Goal: Transaction & Acquisition: Purchase product/service

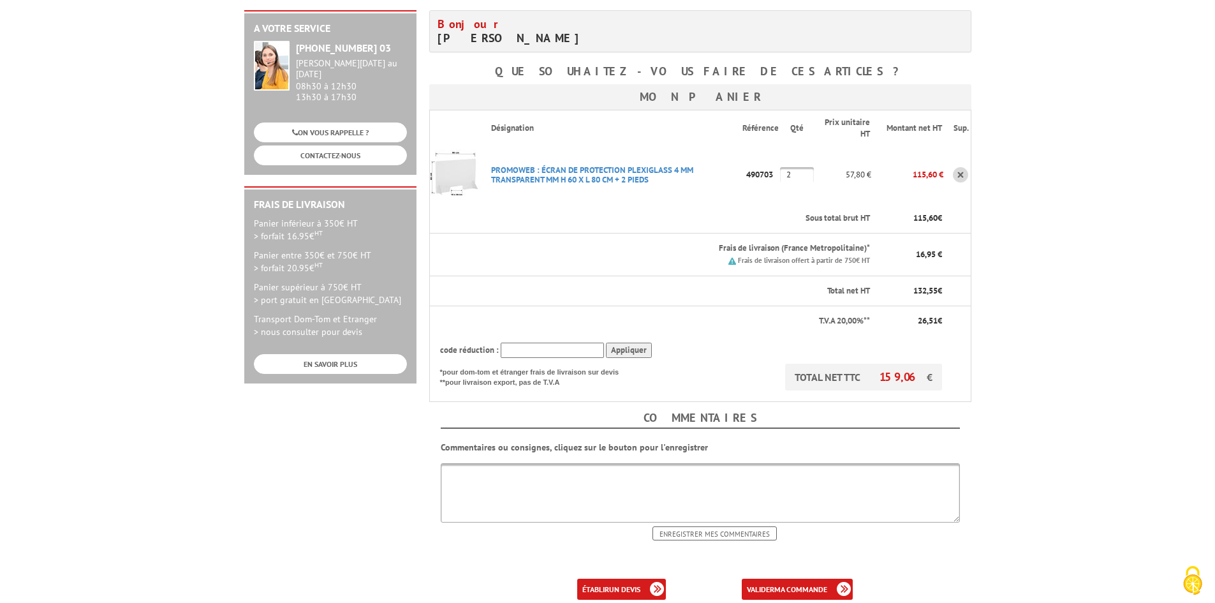
scroll to position [255, 0]
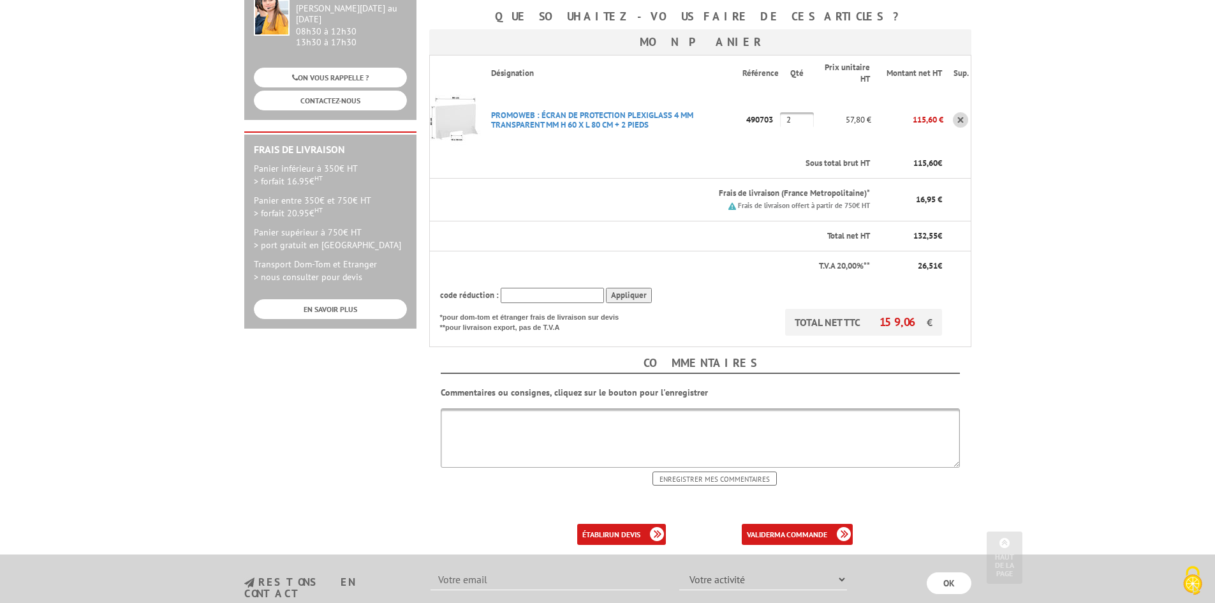
click at [1022, 362] on body "Nos équipes sont à votre service du lundi au vendredi de 8h30 à 12h30 et de 13h…" at bounding box center [607, 297] width 1215 height 1104
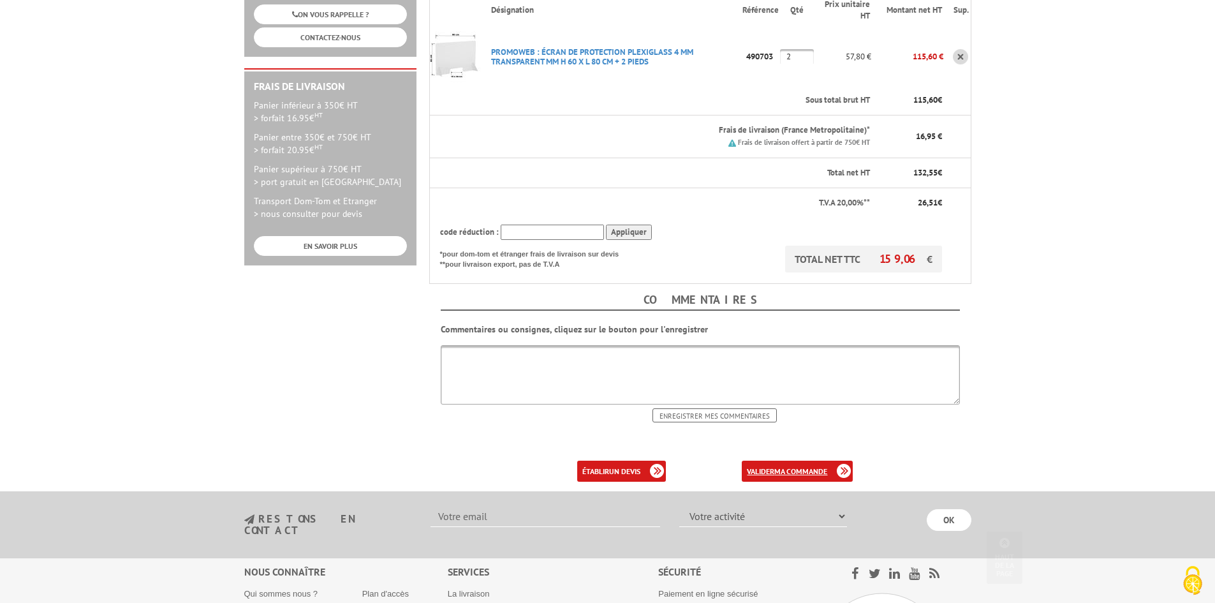
scroll to position [319, 0]
click at [771, 460] on link "valider ma commande" at bounding box center [797, 470] width 111 height 21
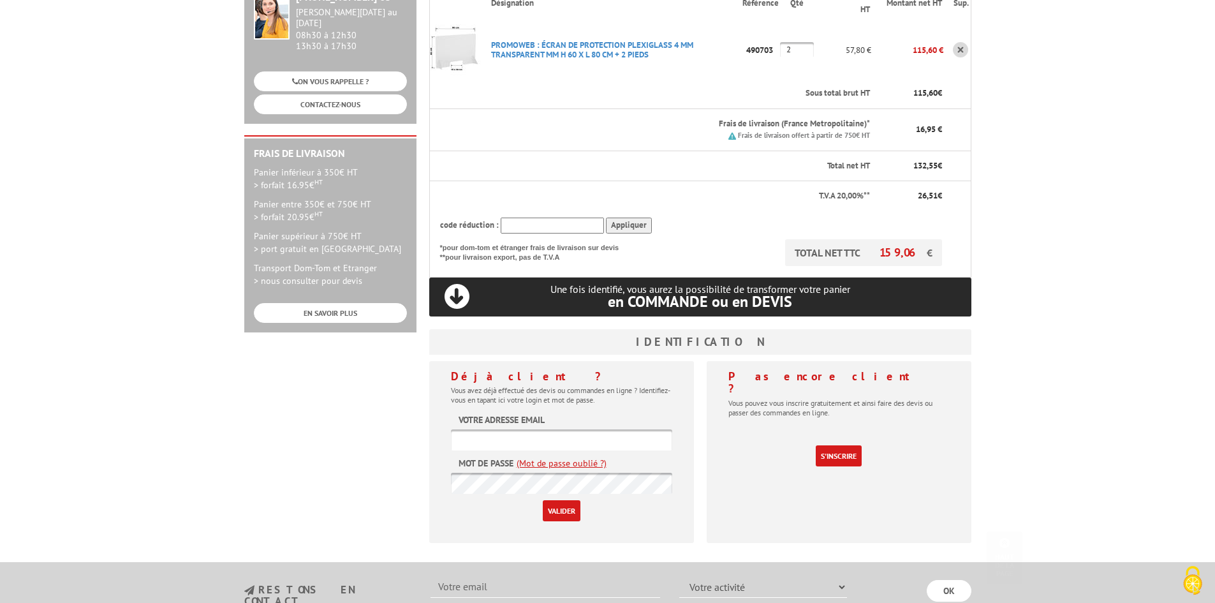
scroll to position [255, 0]
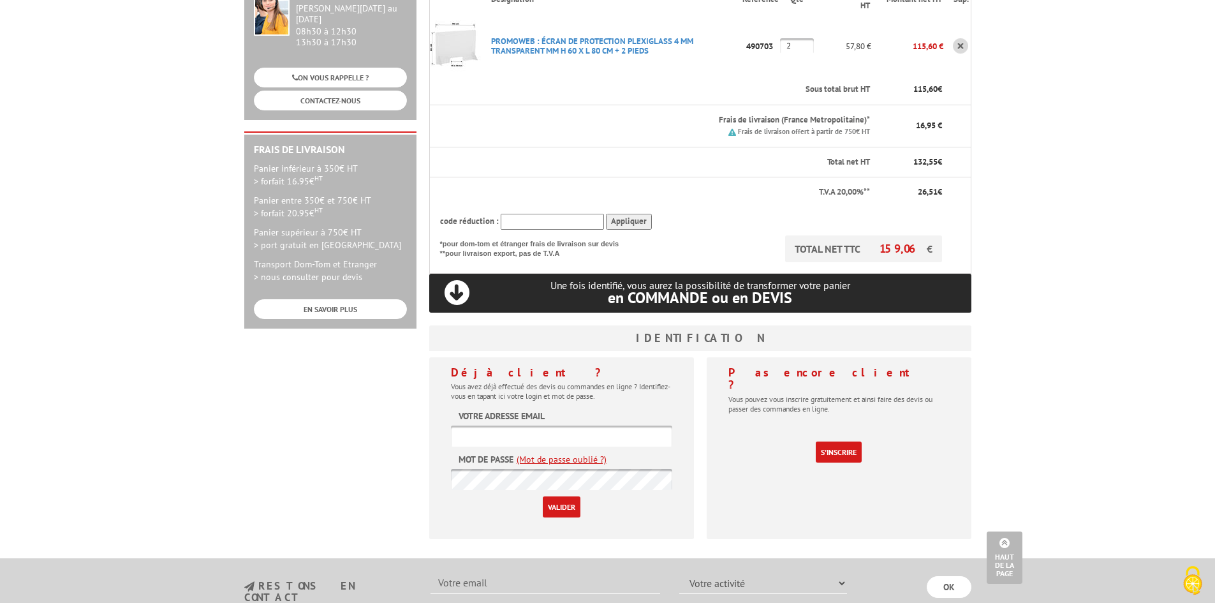
click at [529, 425] on input "text" at bounding box center [561, 435] width 221 height 21
type input "[EMAIL_ADDRESS][DOMAIN_NAME]"
click at [543, 496] on input "Valider" at bounding box center [562, 506] width 38 height 21
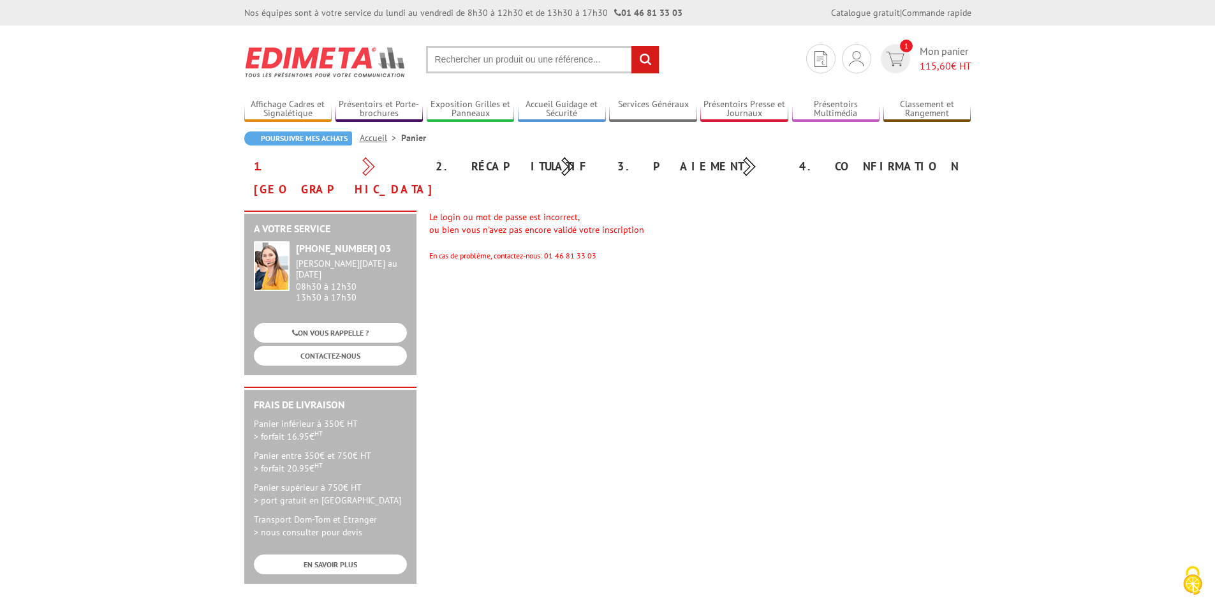
click at [769, 282] on div "A votre service +33 (0)1 46 81 33 03 Du Lundi au Vendredi 08h30 à 12h30 13h30 à…" at bounding box center [608, 404] width 740 height 386
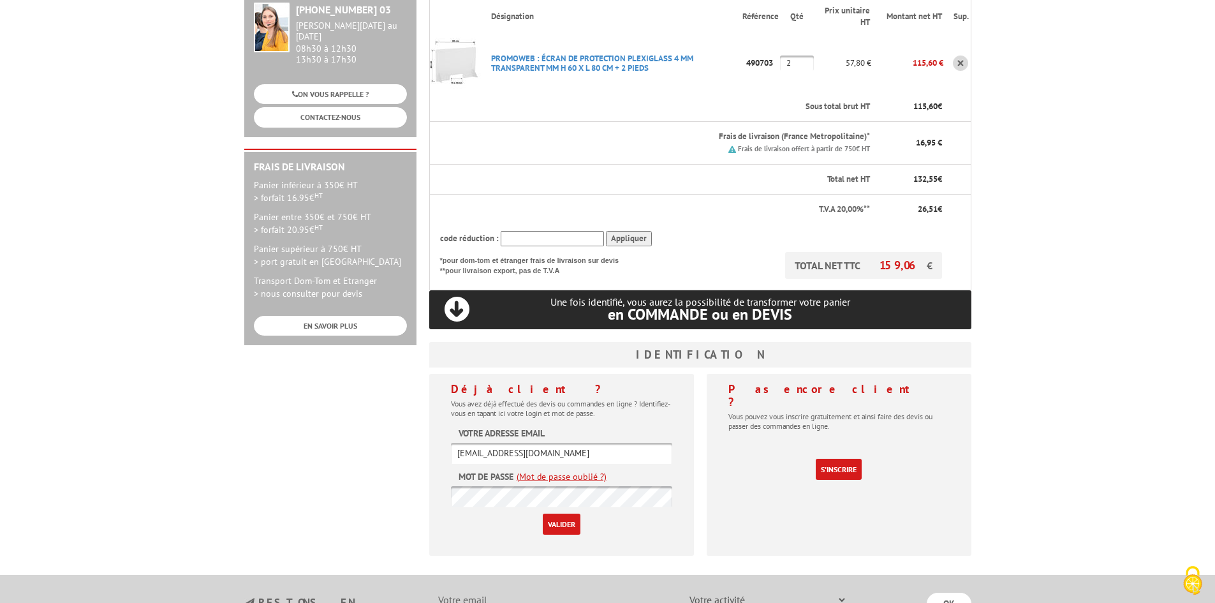
click at [543, 514] on input "Valider" at bounding box center [562, 524] width 38 height 21
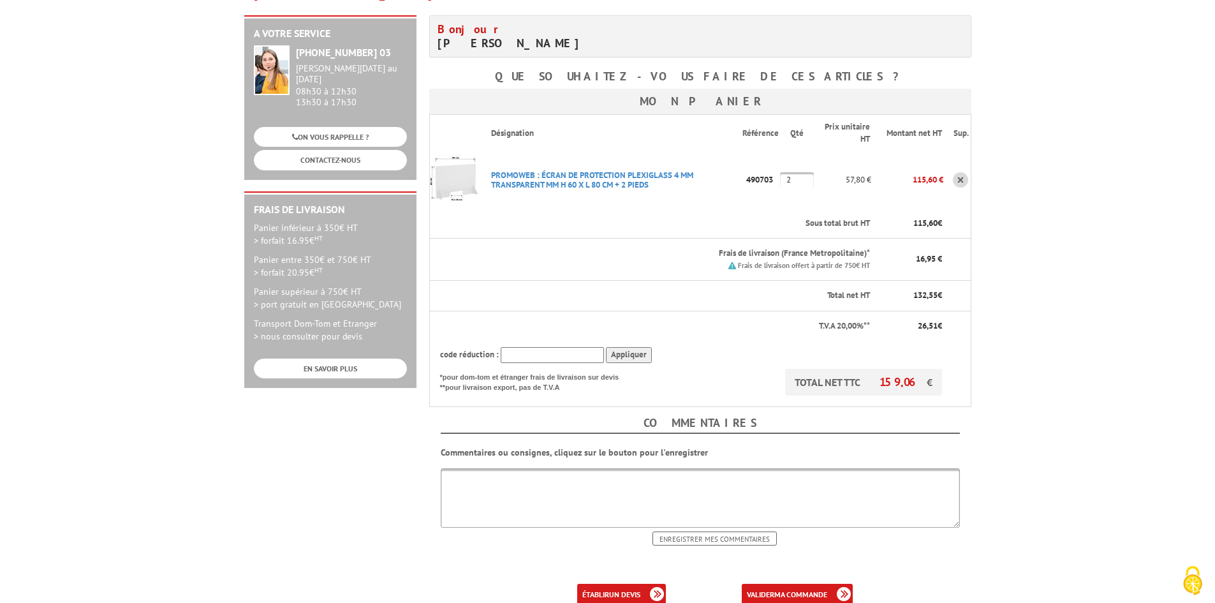
scroll to position [255, 0]
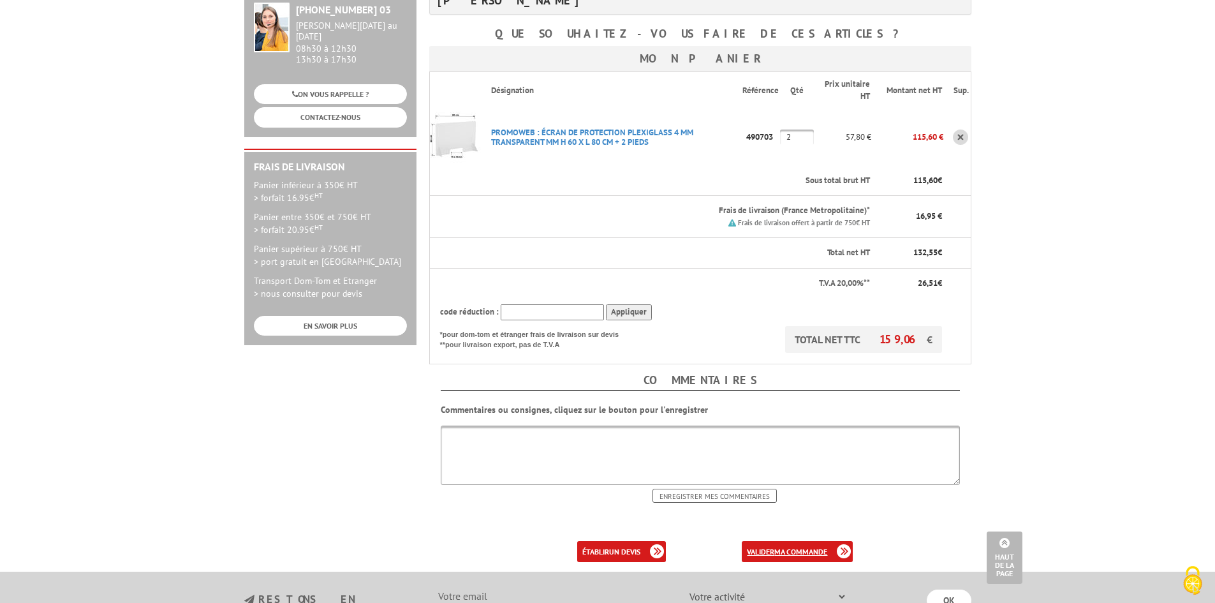
click at [774, 541] on link "valider ma commande" at bounding box center [797, 551] width 111 height 21
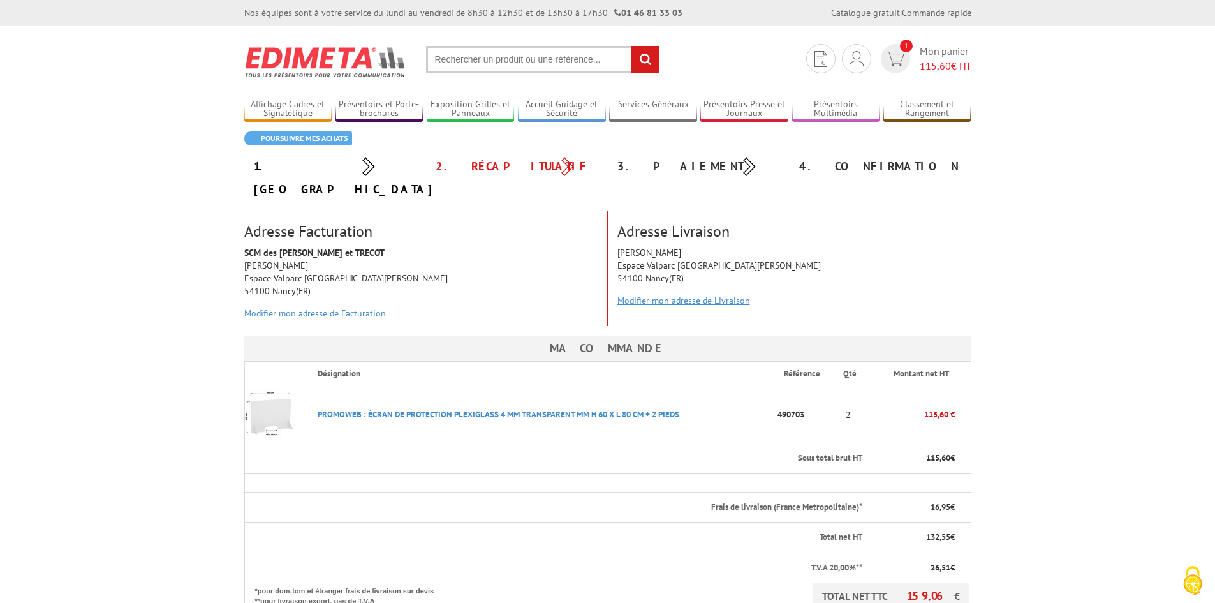
click at [676, 295] on link "Modifier mon adresse de Livraison" at bounding box center [684, 300] width 133 height 11
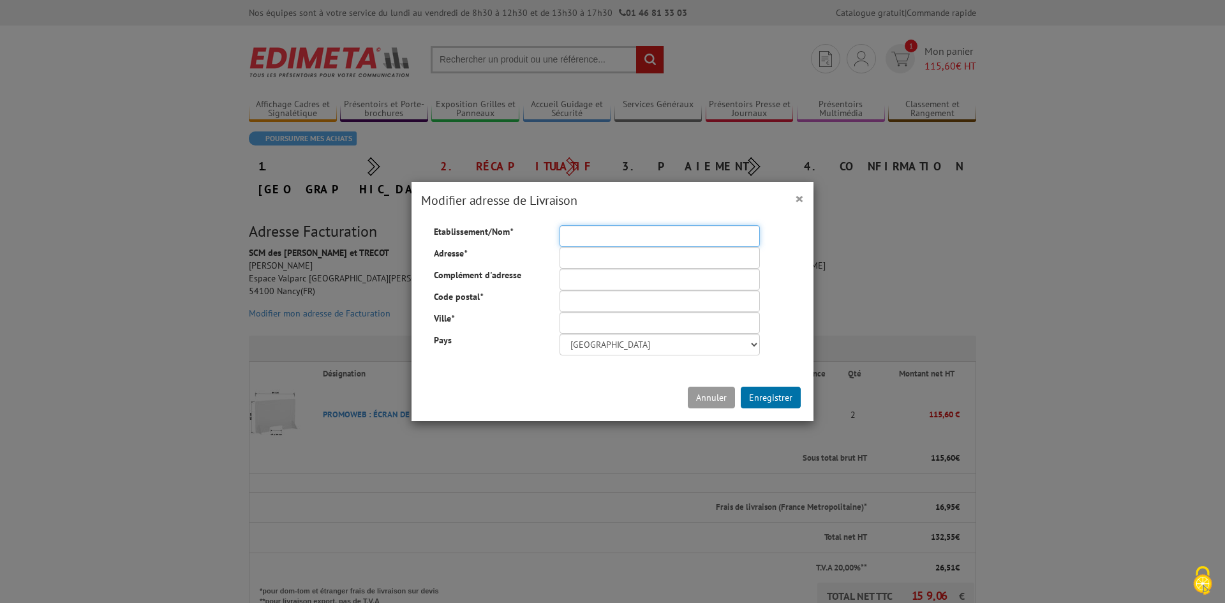
click at [603, 232] on input "Etablissement/Nom *" at bounding box center [659, 236] width 200 height 22
type input "s"
type input "SCM Dr BIEBER et TRECHOT"
click at [600, 262] on input "Adresse *" at bounding box center [659, 258] width 200 height 22
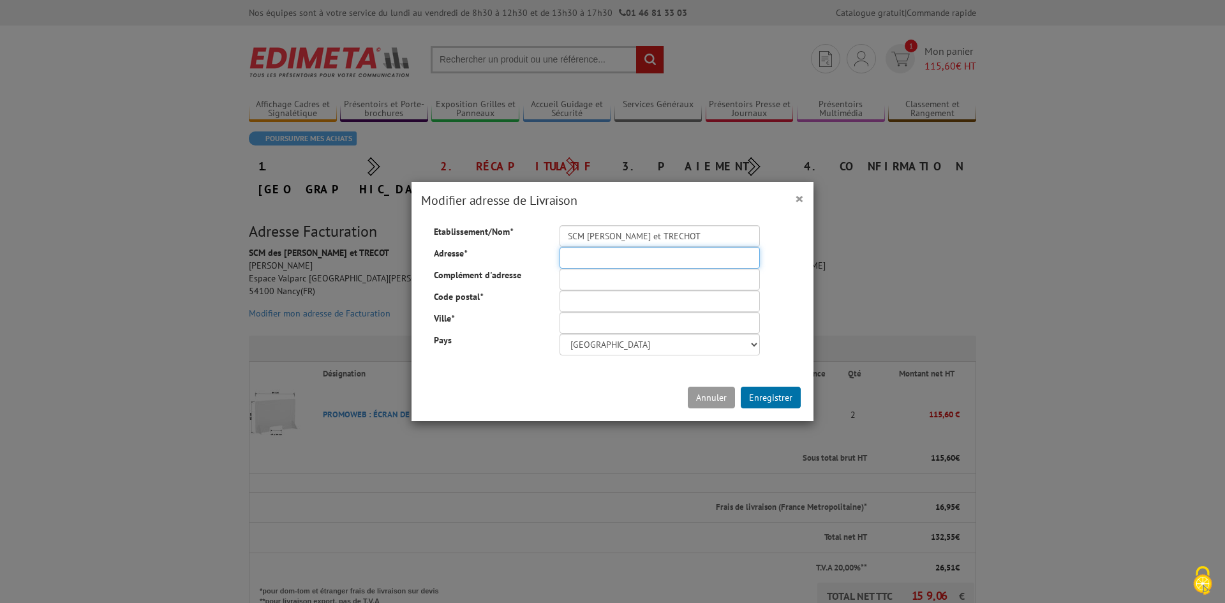
type input "Espace Valparc 1339 Avenue Raymond Pinchard"
type input "54100"
type input "Nancy"
click at [590, 286] on input "Complément d'adresse" at bounding box center [659, 280] width 200 height 22
type input "Cabinet d'Ophtalmologiste"
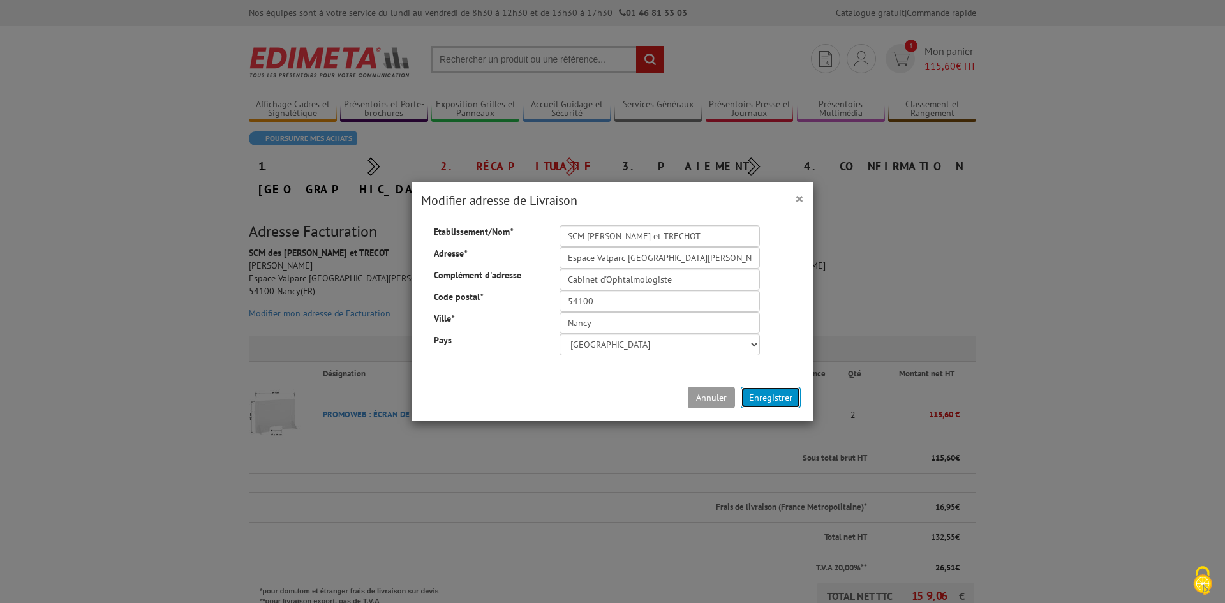
click at [754, 399] on button "Enregistrer" at bounding box center [771, 398] width 60 height 22
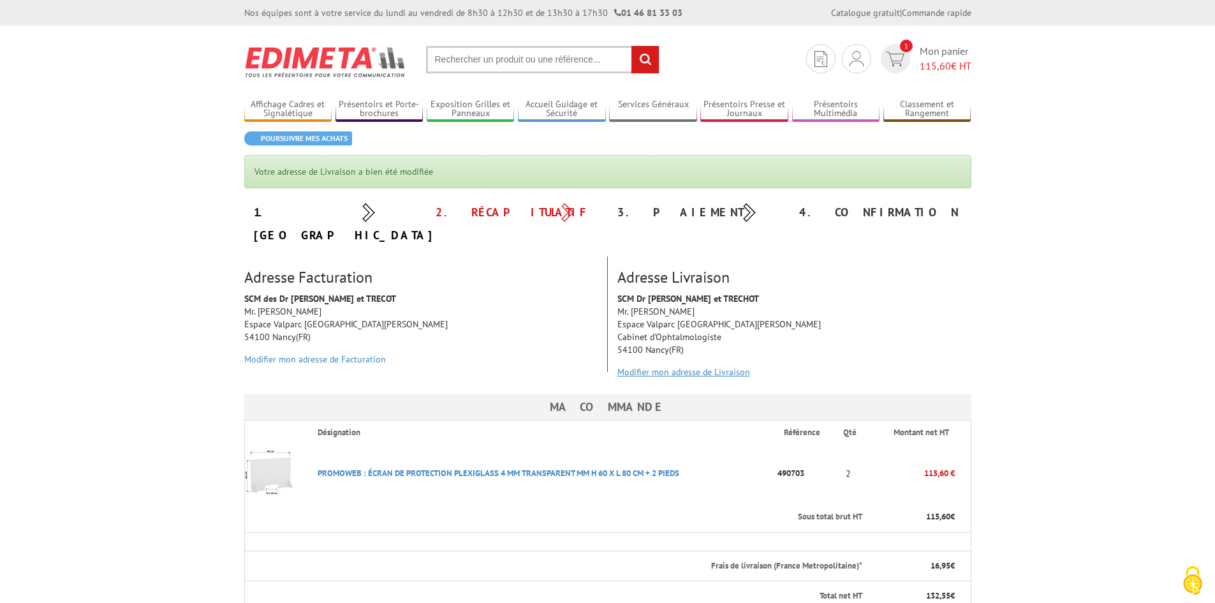
click at [683, 366] on link "Modifier mon adresse de Livraison" at bounding box center [684, 371] width 133 height 11
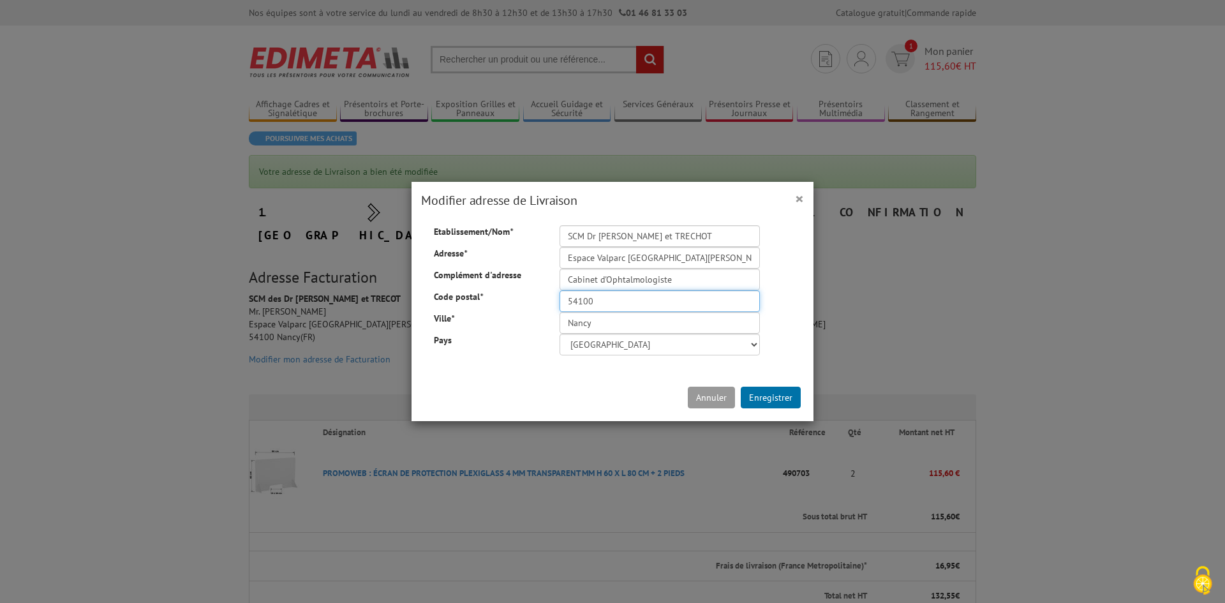
click at [658, 290] on input "54100" at bounding box center [659, 301] width 200 height 22
drag, startPoint x: 683, startPoint y: 276, endPoint x: 673, endPoint y: 276, distance: 10.2
click at [677, 276] on input "Cabinet d'Ophtalmologiste" at bounding box center [659, 280] width 200 height 22
type input "Cabinet d'Ophtalmologie"
click at [760, 396] on button "Enregistrer" at bounding box center [771, 398] width 60 height 22
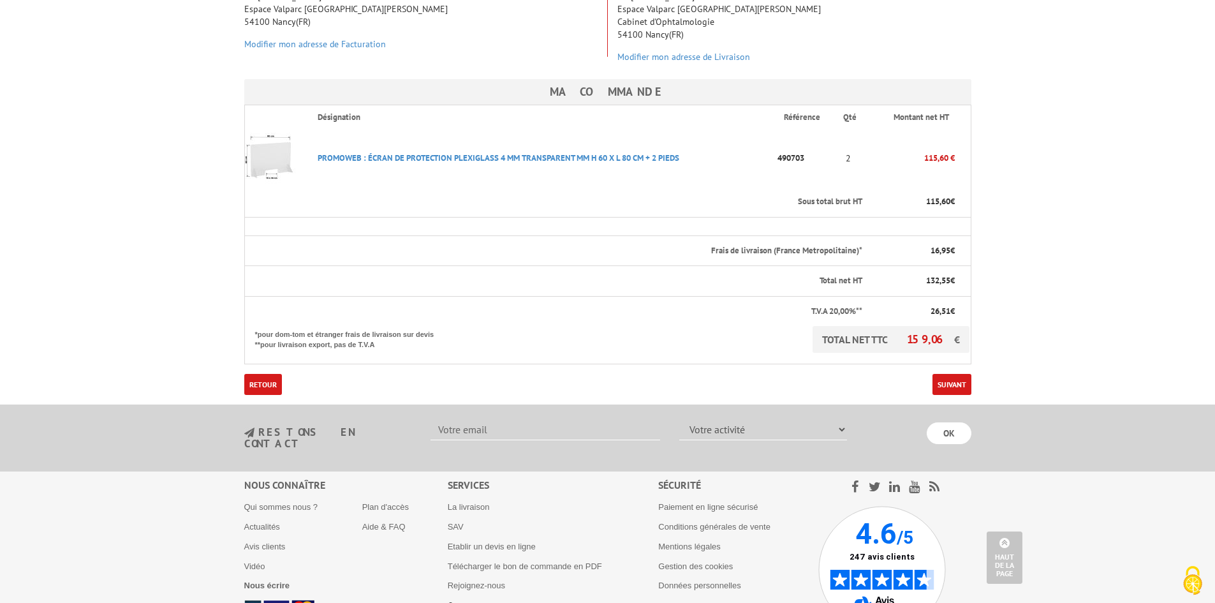
scroll to position [251, 0]
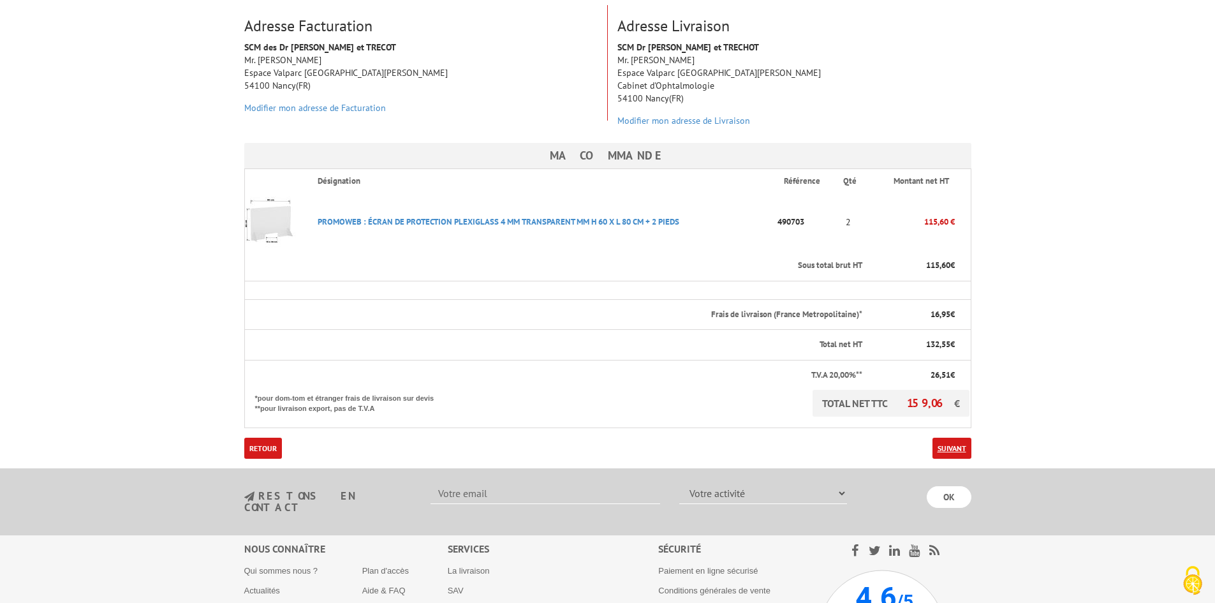
click at [947, 438] on link "Suivant" at bounding box center [952, 448] width 39 height 21
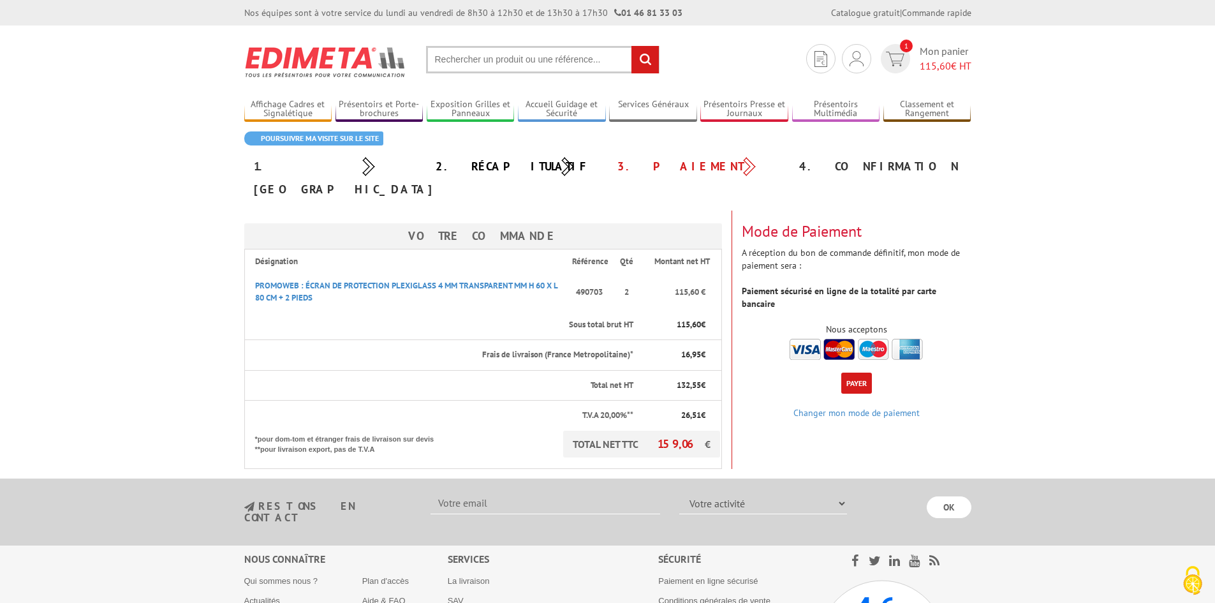
click at [859, 373] on button "Payer" at bounding box center [856, 383] width 31 height 21
